Goal: Information Seeking & Learning: Learn about a topic

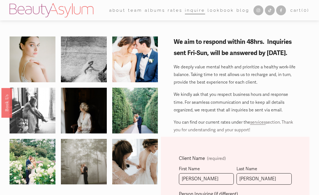
select select "1-2 weeks"
select select "Atlanta, GA"
click at [178, 12] on link "Rates" at bounding box center [175, 10] width 15 height 8
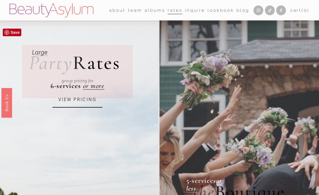
click at [76, 98] on link "VIEW PRICING" at bounding box center [77, 99] width 50 height 15
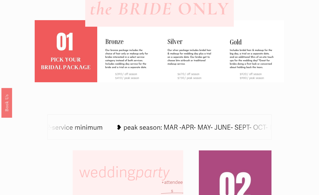
scroll to position [169, 0]
